Goal: Browse casually

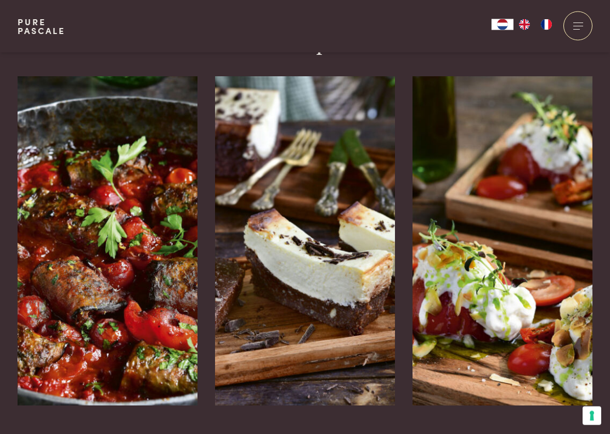
scroll to position [1681, 0]
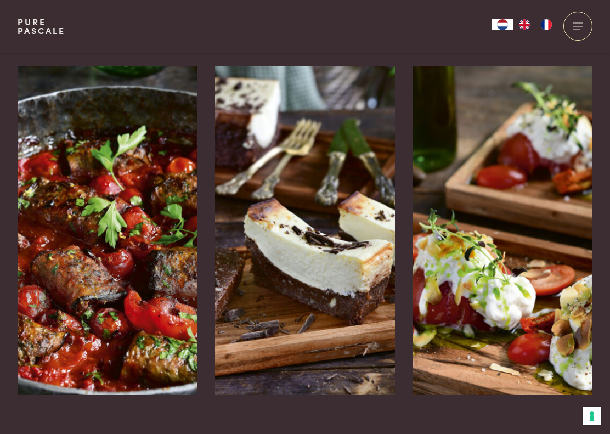
click at [137, 240] on img at bounding box center [108, 230] width 180 height 329
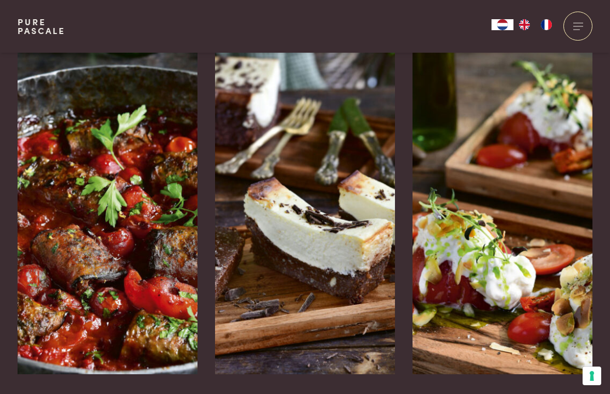
click at [341, 238] on img at bounding box center [305, 209] width 180 height 329
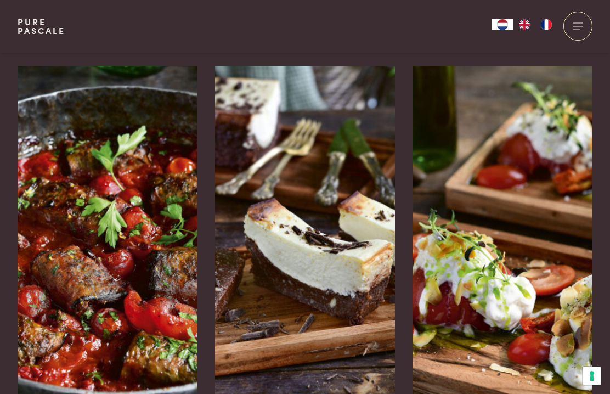
click at [528, 267] on img at bounding box center [503, 230] width 180 height 329
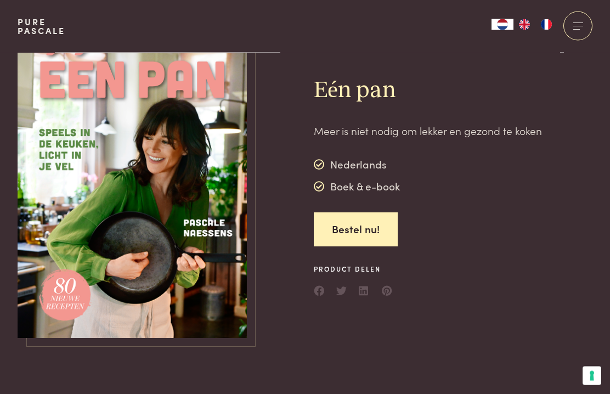
scroll to position [0, 0]
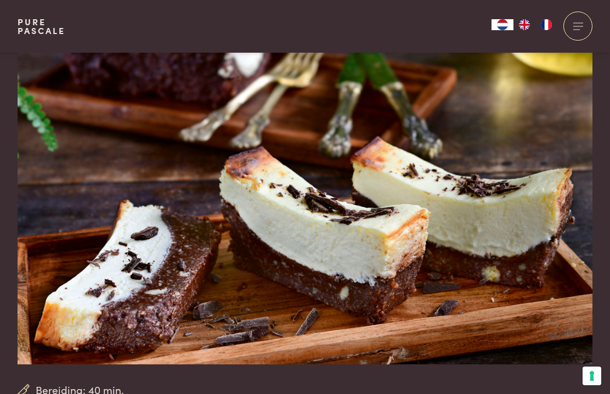
scroll to position [28, 0]
